Goal: Task Accomplishment & Management: Use online tool/utility

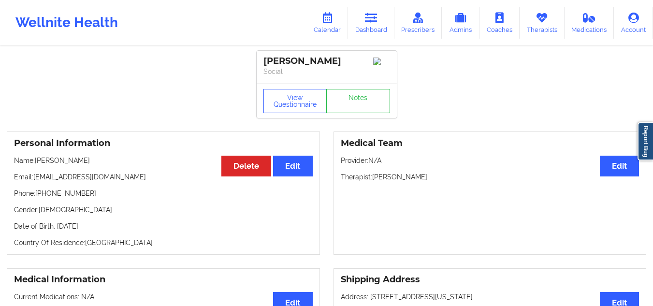
click at [359, 23] on link "Dashboard" at bounding box center [371, 23] width 46 height 32
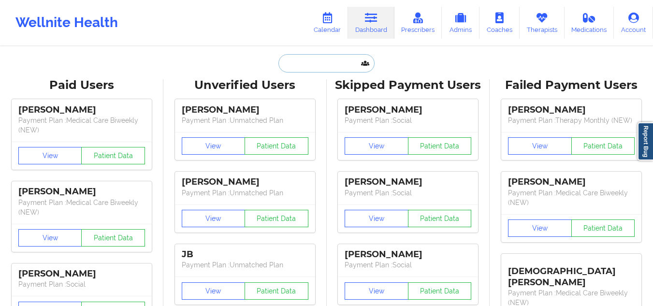
click at [307, 62] on input "text" at bounding box center [326, 63] width 96 height 18
paste input "[PERSON_NAME]"
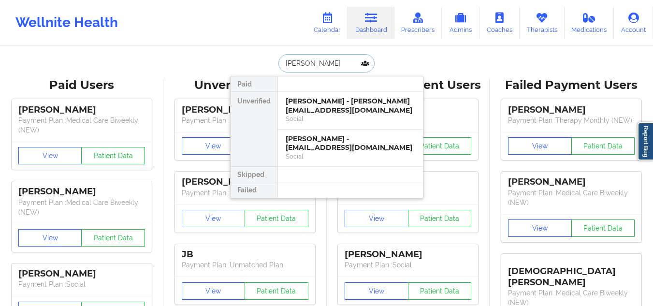
type input "[PERSON_NAME]"
click at [419, 65] on div "[PERSON_NAME] Paid Unverified [PERSON_NAME] - [PERSON_NAME][EMAIL_ADDRESS][DOMA…" at bounding box center [326, 63] width 193 height 18
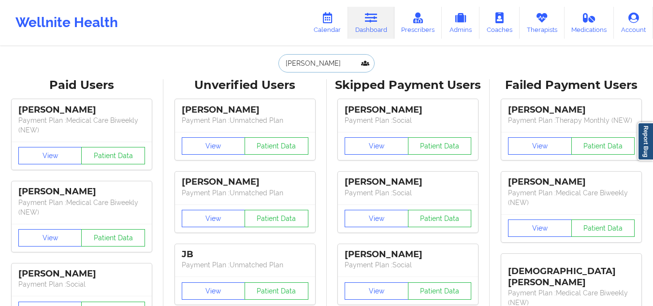
drag, startPoint x: 337, startPoint y: 69, endPoint x: 275, endPoint y: 60, distance: 63.0
click at [275, 60] on div "Stephanie Olson Paid Unverified Stephanie Olson - solson@fbalions.org Social St…" at bounding box center [326, 63] width 193 height 18
click at [414, 59] on div "Paid Unverified Stephanie Olson - solson@fbalions.org Social Stephanie Olson - …" at bounding box center [326, 63] width 193 height 18
click at [316, 58] on input "text" at bounding box center [326, 63] width 96 height 18
paste input "solson@fbalions.org"
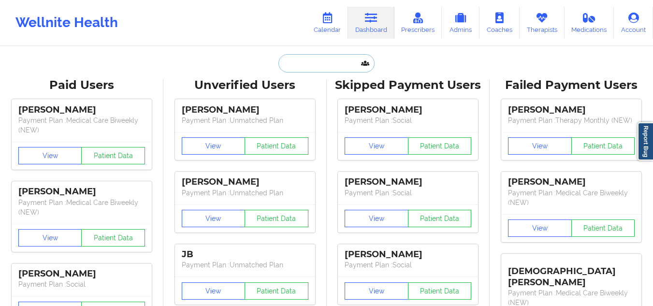
type input "solson@fbalions.org"
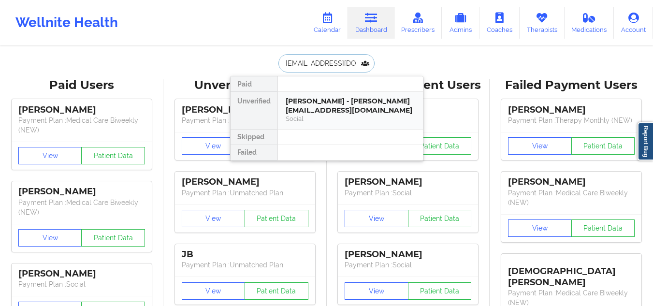
click at [330, 112] on div "Stephanie Olson - solson@fbalions.org" at bounding box center [351, 106] width 130 height 18
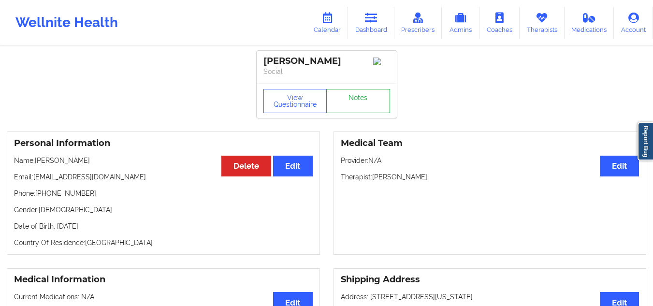
click at [357, 94] on link "Notes" at bounding box center [358, 101] width 64 height 24
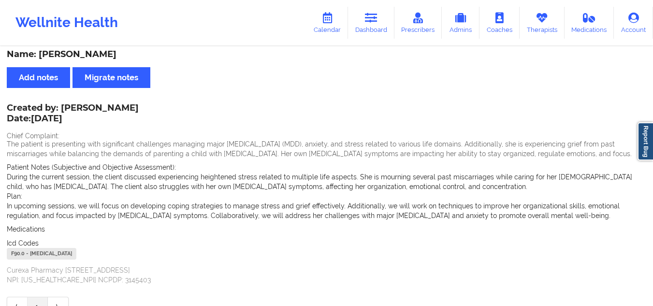
scroll to position [3, 0]
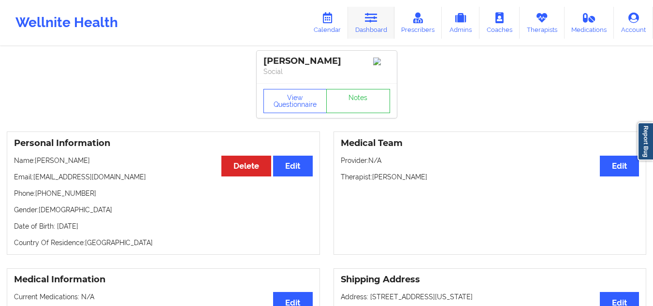
click at [367, 15] on icon at bounding box center [371, 18] width 13 height 11
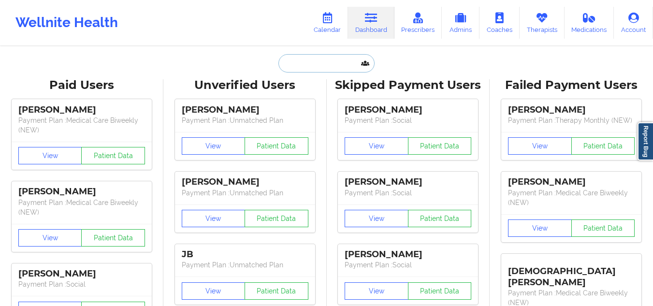
click at [317, 55] on input "text" at bounding box center [326, 63] width 96 height 18
paste input "Rafiatu YayaLombardi"
type input "Rafiatu YayaLombardi"
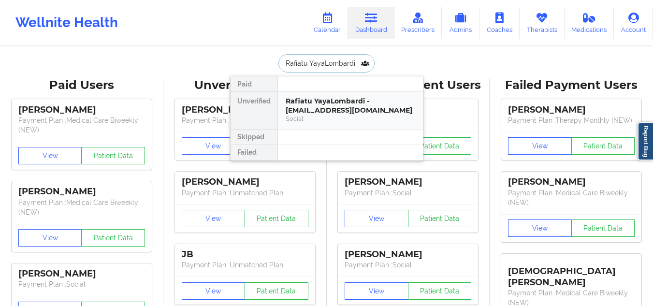
click at [303, 108] on div "Rafiatu YayaLombardi - rflorenceyaya@yahoo.com" at bounding box center [351, 106] width 130 height 18
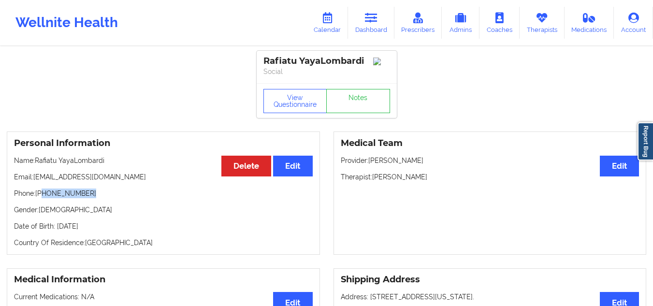
drag, startPoint x: 86, startPoint y: 201, endPoint x: 43, endPoint y: 199, distance: 43.5
click at [43, 198] on p "Phone: +1347-432-8915" at bounding box center [163, 193] width 299 height 10
copy p "347-432-8915"
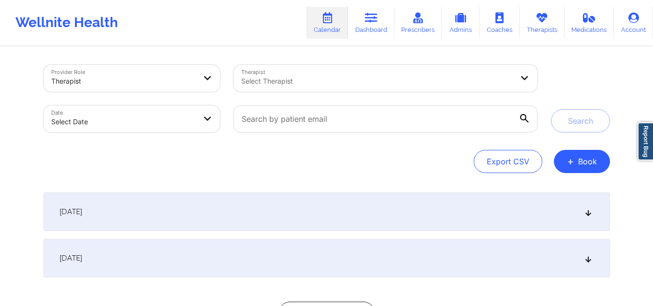
click at [311, 78] on div at bounding box center [377, 81] width 272 height 12
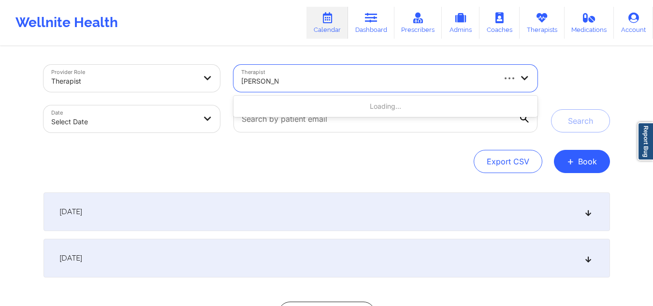
type input "[PERSON_NAME]"
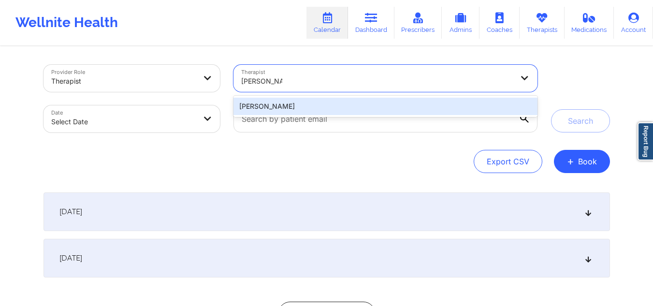
click at [329, 104] on div "[PERSON_NAME]" at bounding box center [384, 106] width 303 height 17
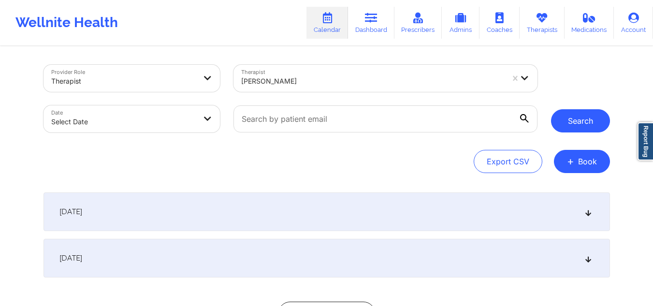
click at [569, 118] on button "Search" at bounding box center [580, 120] width 59 height 23
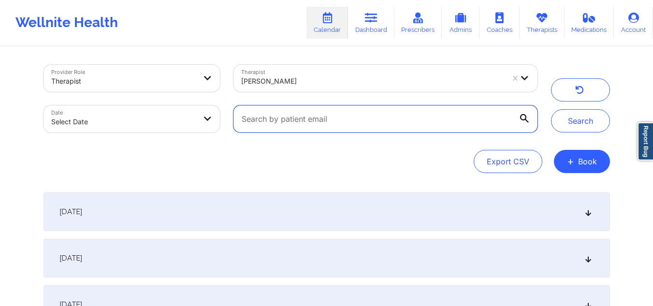
click at [325, 116] on input "text" at bounding box center [384, 118] width 303 height 27
type input "stephanie olson"
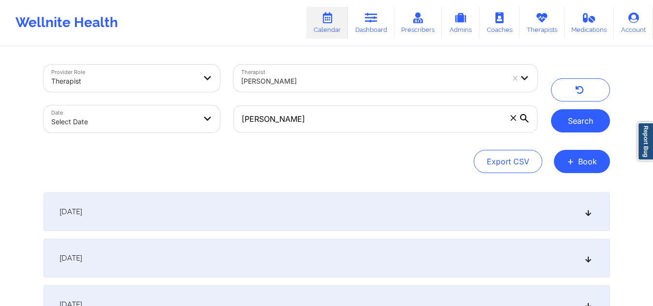
click at [562, 121] on button "Search" at bounding box center [580, 120] width 59 height 23
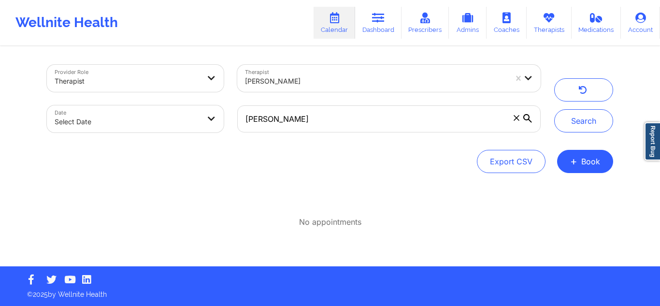
click at [130, 115] on body "Wellnite Health Calendar Dashboard Prescribers Admins Coaches Therapists Medica…" at bounding box center [330, 153] width 660 height 306
select select "2025-8"
select select "2025-9"
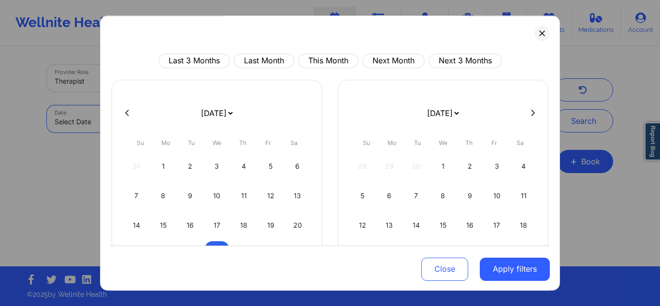
click at [130, 115] on button at bounding box center [127, 113] width 10 height 8
select select "2025-7"
select select "2025-8"
click at [278, 172] on div "1" at bounding box center [271, 166] width 25 height 27
select select "2025-7"
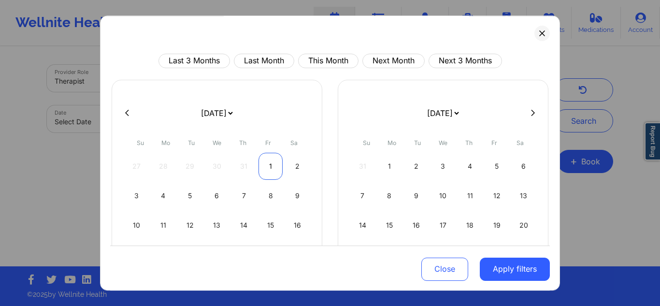
select select "2025-8"
select select "2025-7"
select select "2025-8"
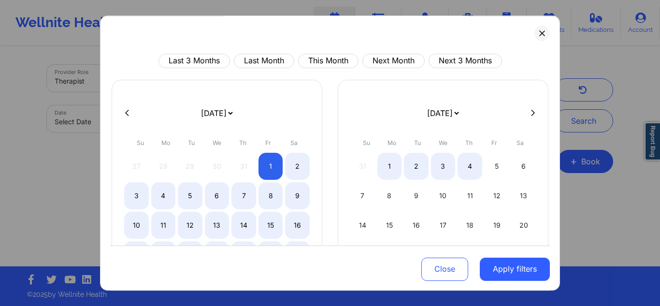
click at [533, 111] on button at bounding box center [533, 113] width 10 height 8
select select "2025-8"
select select "2025-9"
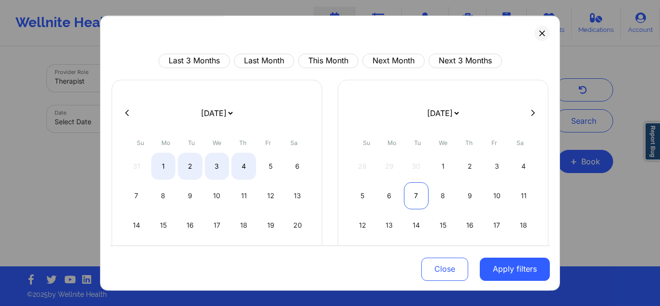
select select "2025-8"
select select "2025-9"
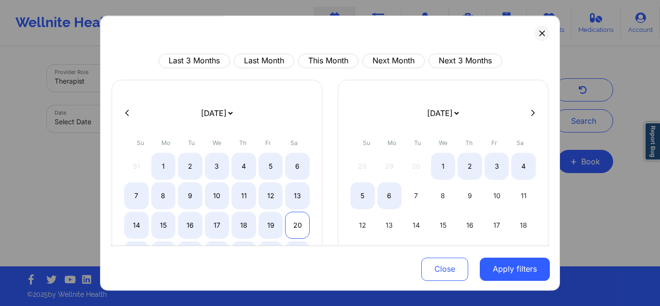
select select "2025-8"
select select "2025-9"
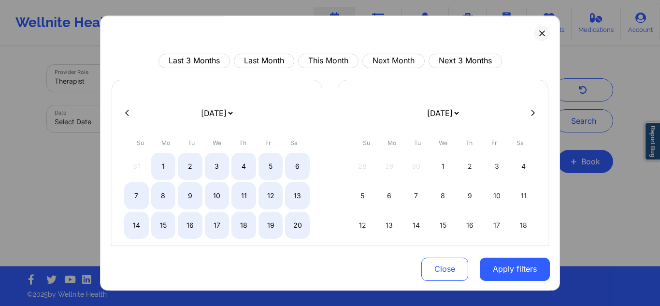
scroll to position [49, 0]
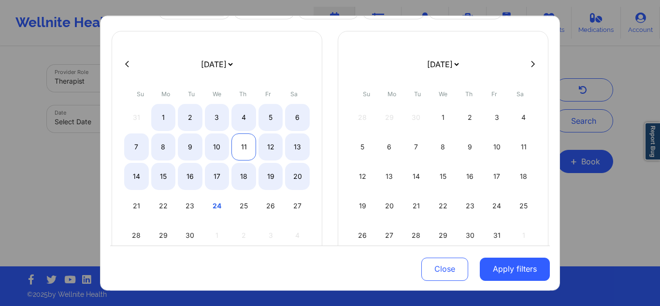
select select "2025-8"
select select "2025-9"
select select "2025-8"
select select "2025-9"
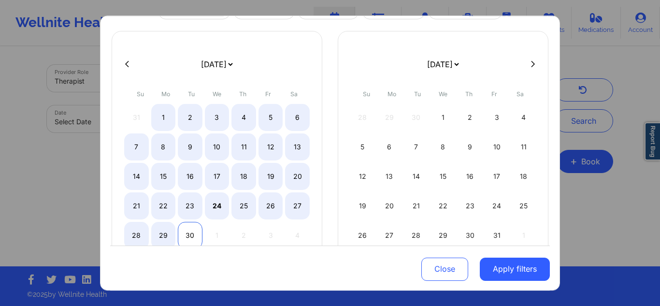
click at [190, 233] on div "30" at bounding box center [190, 235] width 25 height 27
select select "2025-7"
select select "2025-8"
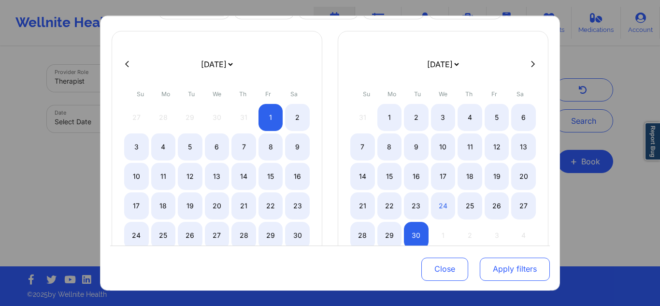
click at [504, 268] on button "Apply filters" at bounding box center [515, 268] width 70 height 23
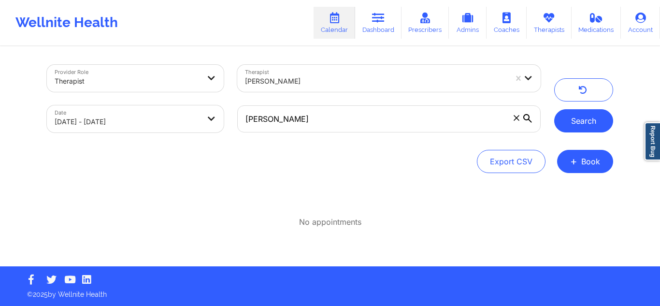
click at [576, 114] on button "Search" at bounding box center [583, 120] width 59 height 23
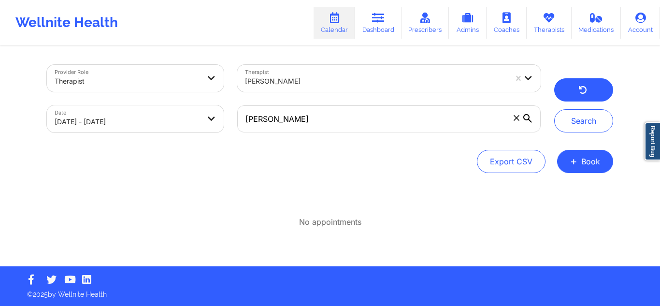
click at [571, 90] on button "button" at bounding box center [583, 89] width 59 height 23
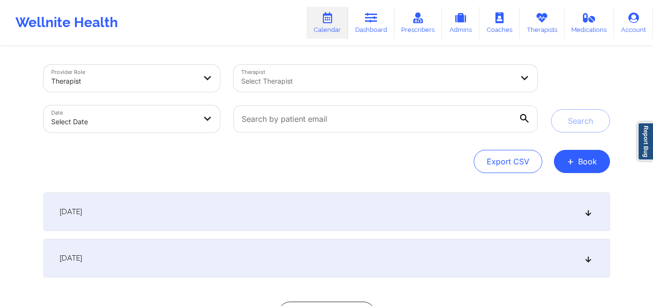
click at [412, 81] on div at bounding box center [377, 81] width 272 height 12
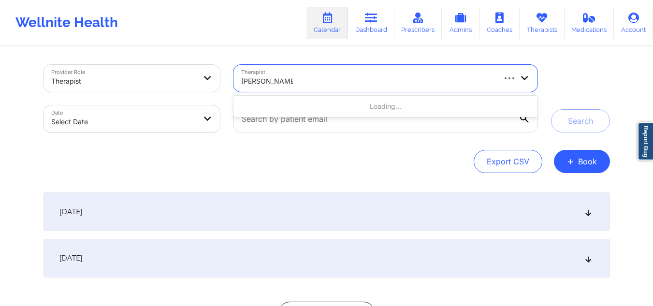
type input "[PERSON_NAME]"
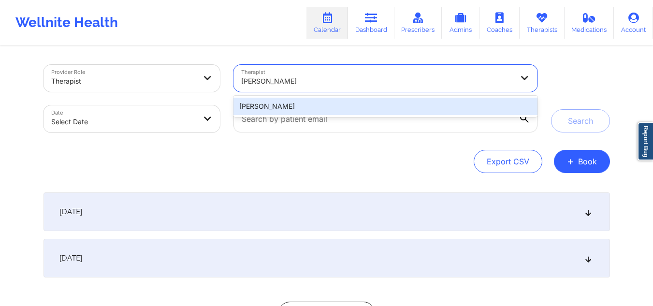
click at [376, 105] on div "[PERSON_NAME]" at bounding box center [384, 106] width 303 height 17
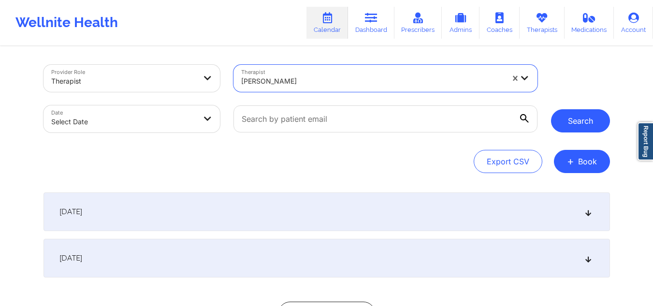
click at [559, 119] on button "Search" at bounding box center [580, 120] width 59 height 23
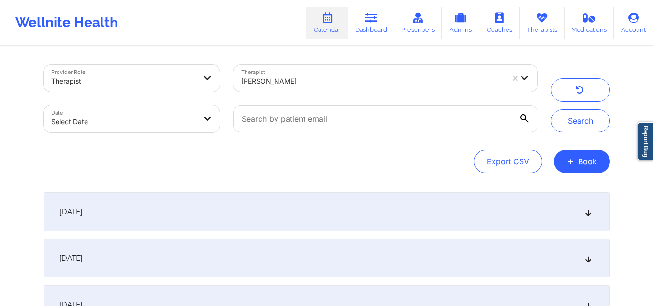
click at [580, 203] on div "[DATE]" at bounding box center [326, 211] width 566 height 39
